Goal: Check status: Check status

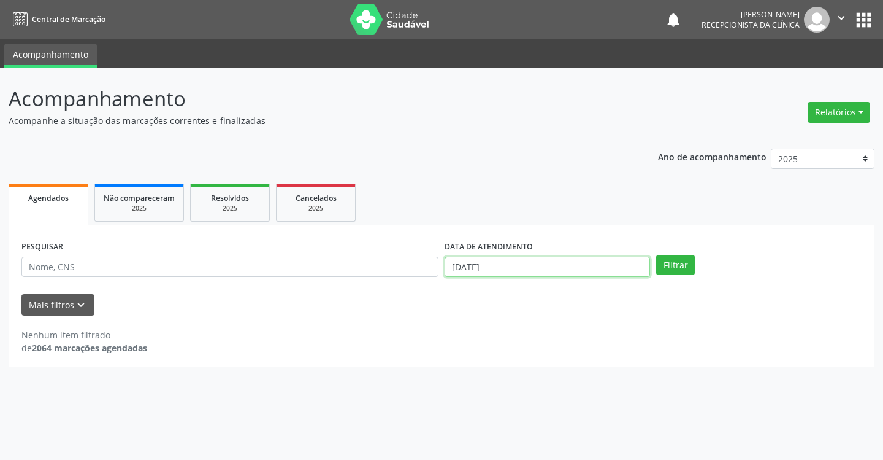
click at [624, 269] on input "[DATE]" at bounding box center [548, 266] width 206 height 21
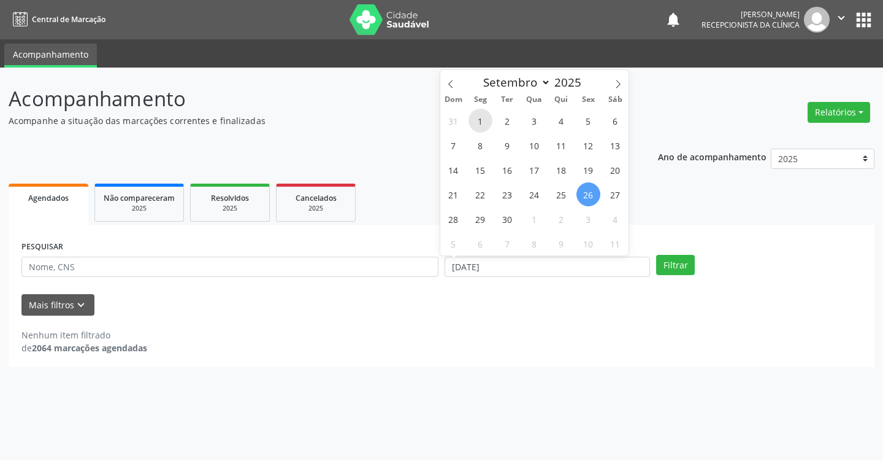
click at [485, 117] on span "1" at bounding box center [481, 121] width 24 height 24
type input "[DATE]"
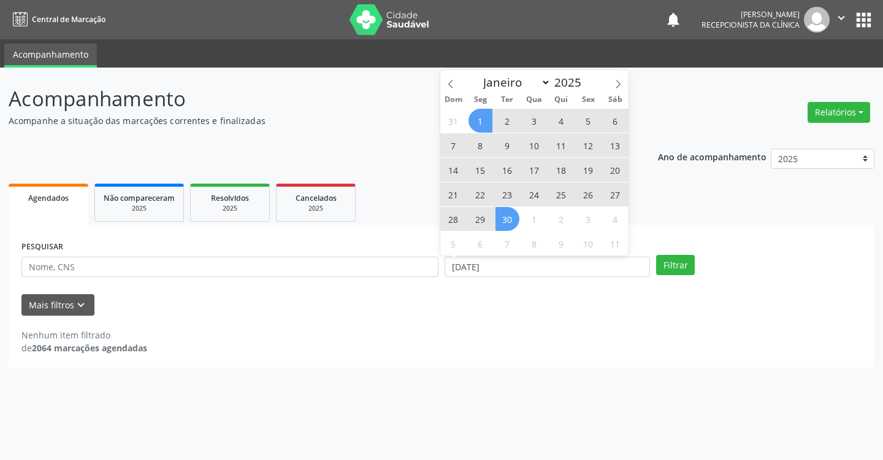
click at [509, 213] on span "30" at bounding box center [508, 219] width 24 height 24
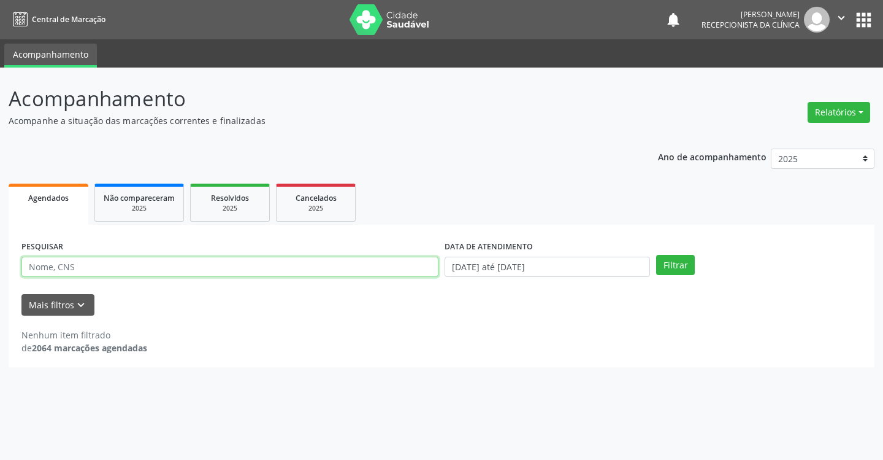
click at [312, 269] on input "text" at bounding box center [229, 266] width 417 height 21
type input "francileide"
click at [656, 255] on button "Filtrar" at bounding box center [675, 265] width 39 height 21
click at [98, 267] on input "francileide" at bounding box center [229, 266] width 417 height 21
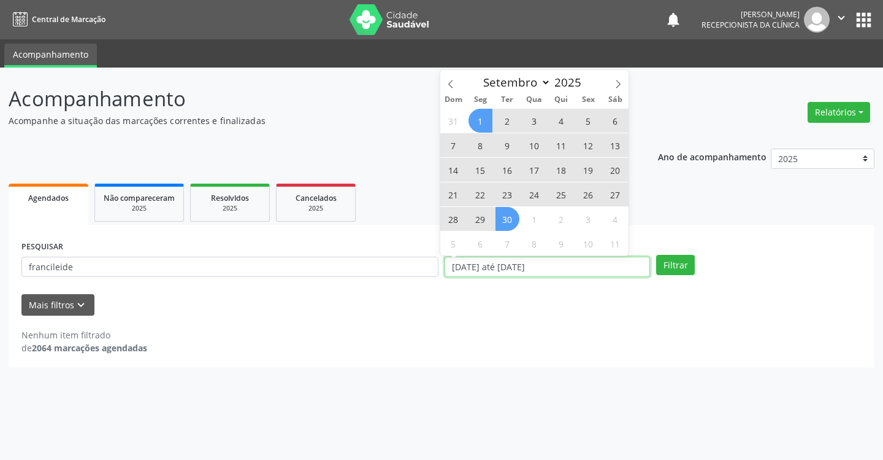
click at [554, 266] on input "[DATE] até [DATE]" at bounding box center [548, 266] width 206 height 21
click at [563, 192] on span "25" at bounding box center [562, 194] width 24 height 24
type input "25/09/2025"
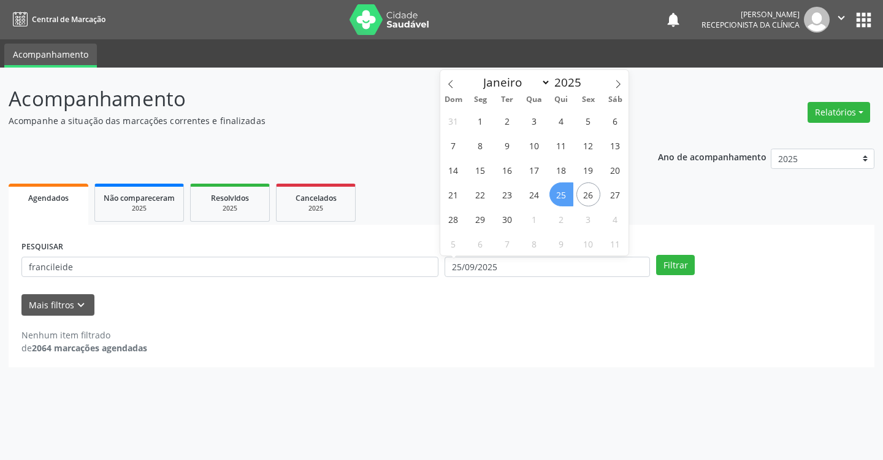
click at [563, 192] on span "25" at bounding box center [562, 194] width 24 height 24
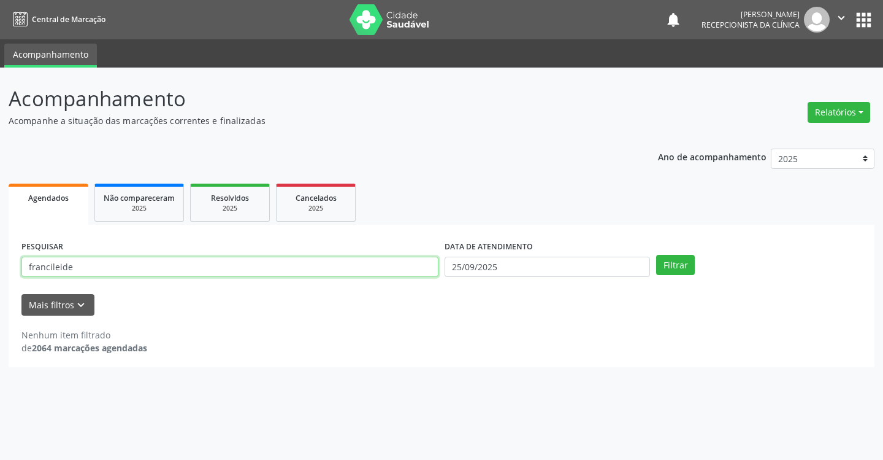
drag, startPoint x: 108, startPoint y: 265, endPoint x: 0, endPoint y: 252, distance: 108.7
click at [0, 252] on div "Acompanhamento Acompanhe a situação das marcações correntes e finalizadas Relat…" at bounding box center [441, 263] width 883 height 392
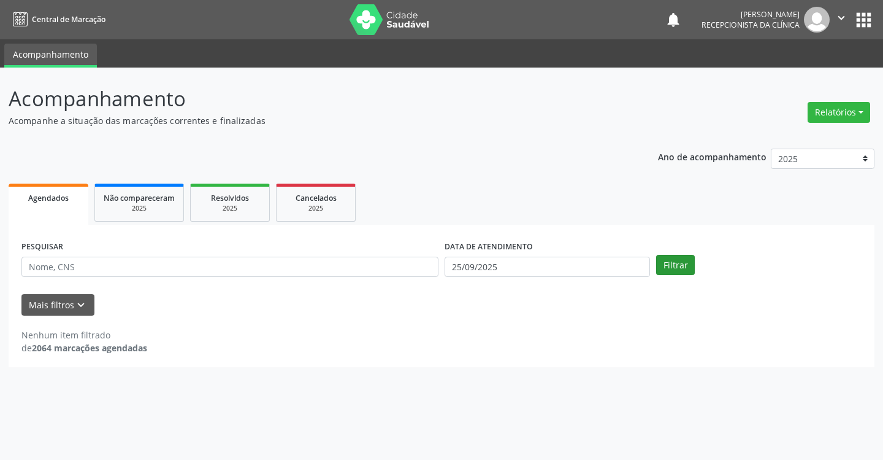
drag, startPoint x: 655, startPoint y: 260, endPoint x: 661, endPoint y: 263, distance: 6.6
click at [660, 263] on div "Filtrar" at bounding box center [759, 265] width 212 height 21
click at [664, 263] on button "Filtrar" at bounding box center [675, 265] width 39 height 21
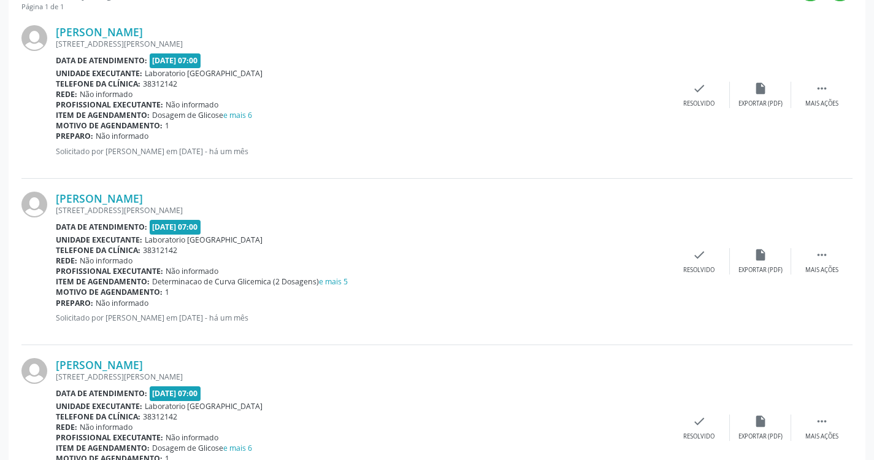
scroll to position [45, 0]
